Goal: Transaction & Acquisition: Obtain resource

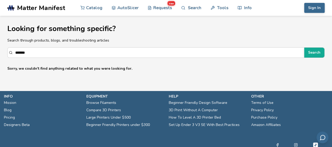
click at [35, 8] on span "Matter Manifest" at bounding box center [41, 7] width 48 height 7
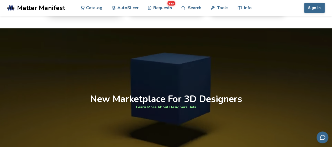
scroll to position [343, 0]
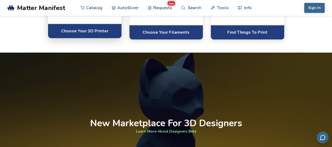
scroll to position [330, 0]
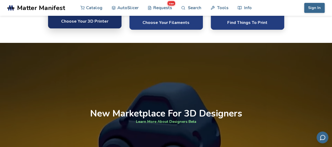
click at [77, 28] on link "Choose Your 3D Printer" at bounding box center [85, 21] width 74 height 14
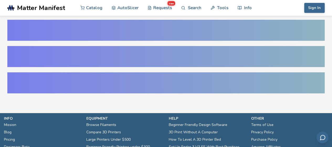
select select "**********"
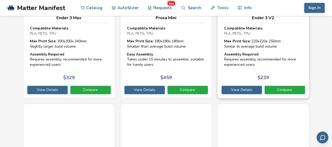
scroll to position [4178, 0]
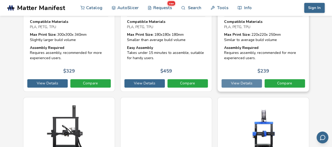
click at [233, 80] on link "View Details" at bounding box center [242, 83] width 40 height 8
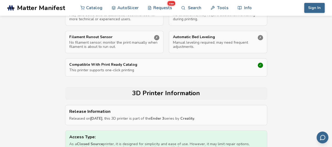
scroll to position [229, 0]
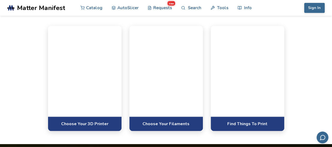
scroll to position [330, 0]
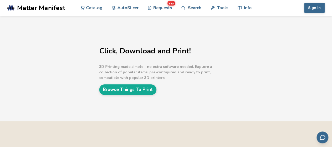
scroll to position [330, 0]
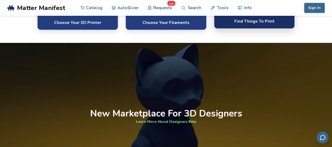
click at [233, 21] on link "Find Things To Print" at bounding box center [254, 21] width 81 height 14
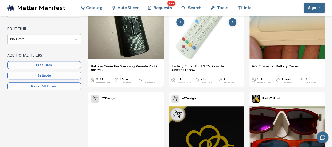
scroll to position [118, 0]
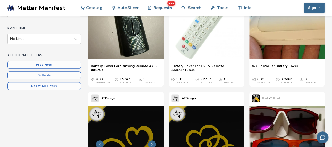
click at [160, 144] on img at bounding box center [125, 143] width 75 height 75
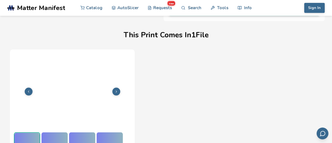
scroll to position [206, 0]
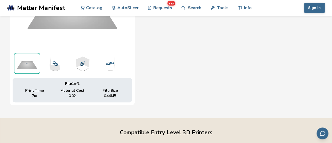
drag, startPoint x: 134, startPoint y: 79, endPoint x: 158, endPoint y: 57, distance: 32.2
click at [158, 57] on div "File 1 of 1 Print Time 7m Material Cost 0.02 File Size 0.44 MB" at bounding box center [166, 31] width 312 height 147
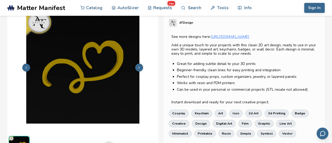
scroll to position [0, 0]
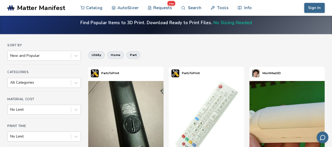
scroll to position [74, 0]
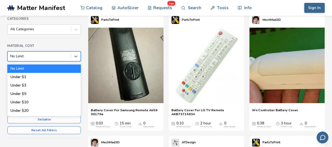
click at [47, 55] on div at bounding box center [39, 56] width 58 height 5
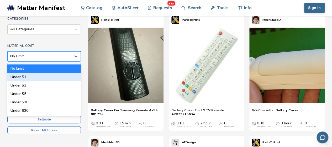
click at [32, 76] on div "Under $1" at bounding box center [44, 77] width 74 height 8
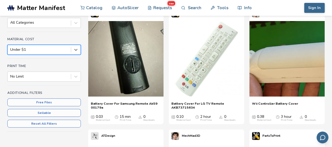
scroll to position [91, 0]
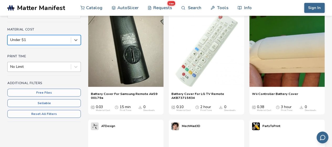
click at [37, 65] on div at bounding box center [39, 66] width 58 height 5
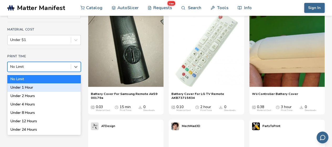
click at [33, 85] on div "Under 1 Hour" at bounding box center [44, 87] width 74 height 8
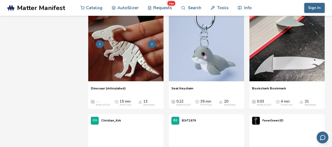
scroll to position [952, 0]
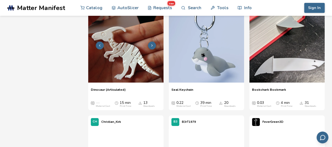
click at [132, 39] on img at bounding box center [125, 44] width 75 height 75
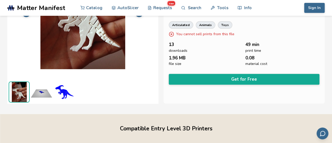
scroll to position [74, 0]
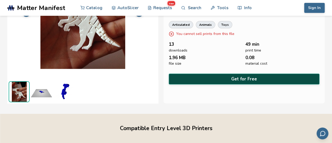
click at [225, 77] on button "Get for Free" at bounding box center [244, 79] width 151 height 11
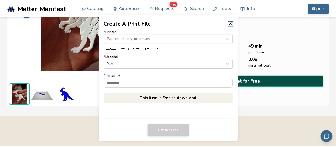
scroll to position [73, 0]
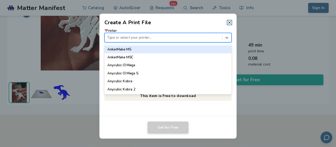
click at [135, 38] on div at bounding box center [163, 37] width 112 height 5
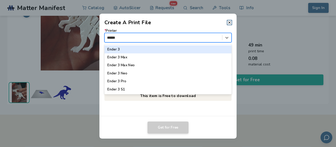
type input "*******"
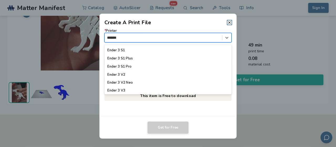
scroll to position [47, 0]
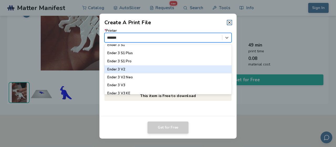
click at [127, 69] on div "Ender 3 V2" at bounding box center [168, 69] width 127 height 8
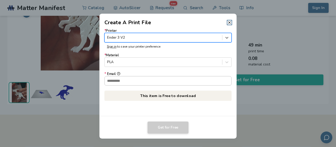
click at [140, 84] on input "* Email" at bounding box center [168, 80] width 127 height 9
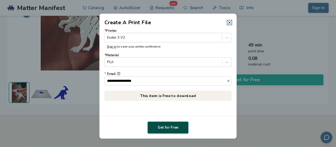
type input "**********"
click at [169, 127] on button "Get for Free" at bounding box center [168, 127] width 41 height 12
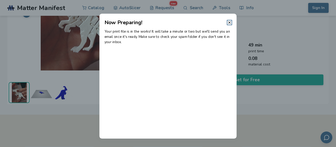
click at [15, 41] on dialog "Now Preparing! Your print file is in the works! It will take a minute or two bu…" at bounding box center [167, 74] width 319 height 140
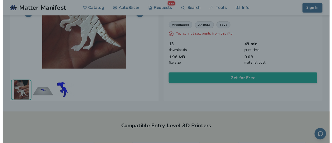
scroll to position [74, 0]
